Goal: Navigation & Orientation: Find specific page/section

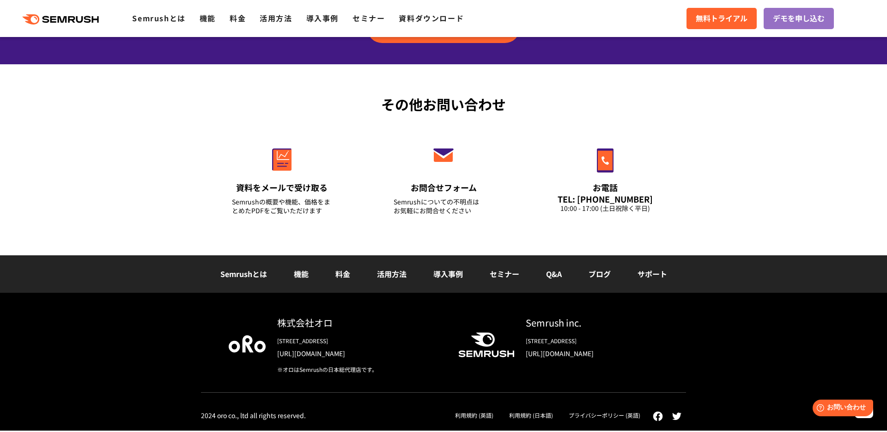
click at [403, 409] on div "2024 oro co., ltd all rights reserved. 利用規約 (英語) 利用規約 (日本語) プライバシーポリシー (英語)" at bounding box center [443, 414] width 485 height 12
click at [603, 416] on link "プライバシーポリシー (英語)" at bounding box center [605, 415] width 72 height 8
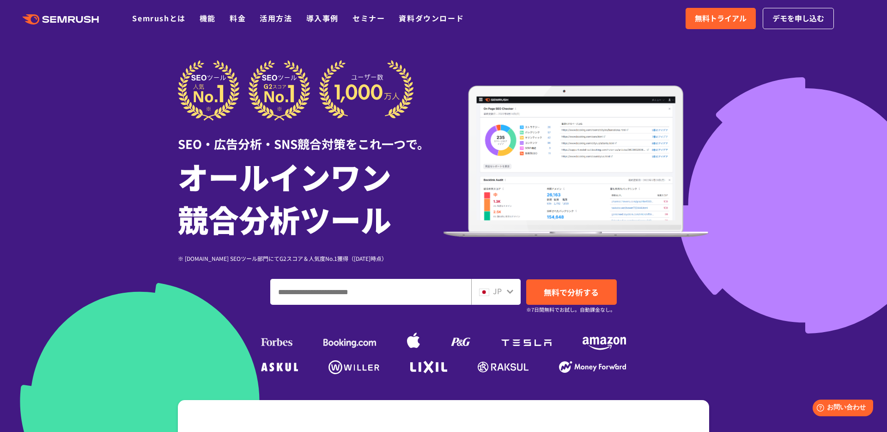
click at [69, 20] on icon at bounding box center [72, 19] width 7 height 6
click at [510, 290] on icon at bounding box center [509, 290] width 7 height 7
click at [503, 292] on div "JP" at bounding box center [494, 291] width 30 height 12
click at [497, 290] on span "JP" at bounding box center [497, 290] width 9 height 11
